Goal: Find specific page/section: Find specific page/section

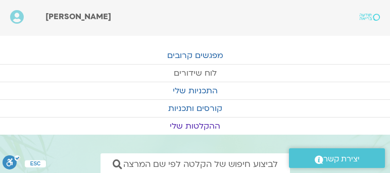
click at [202, 73] on link "לוח שידורים" at bounding box center [195, 73] width 390 height 17
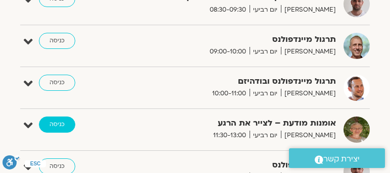
click at [54, 120] on link "כניסה" at bounding box center [57, 125] width 36 height 16
